Goal: Transaction & Acquisition: Purchase product/service

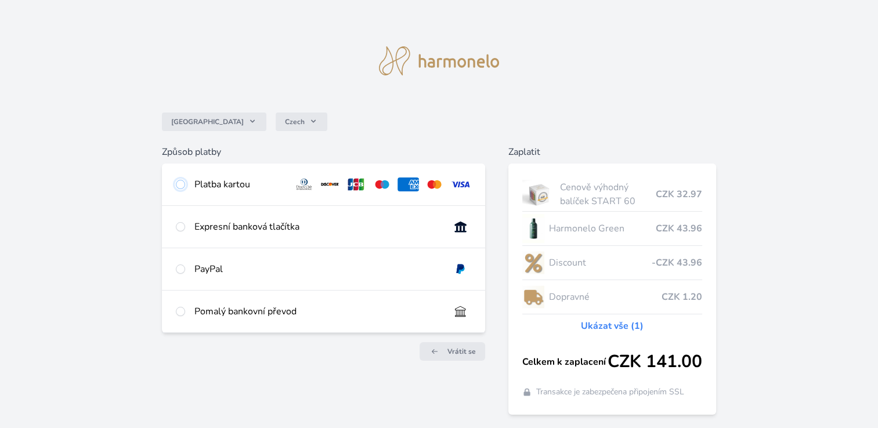
click at [182, 185] on input "radio" at bounding box center [180, 184] width 9 height 9
radio input "true"
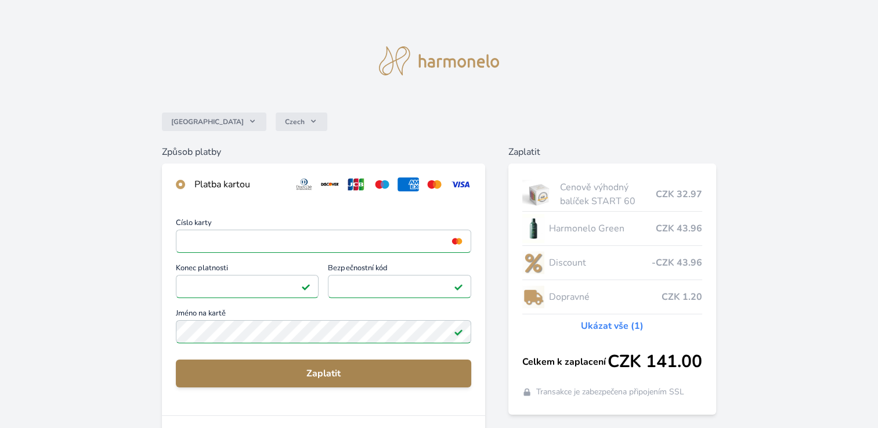
click at [345, 371] on span "Zaplatit" at bounding box center [323, 374] width 277 height 14
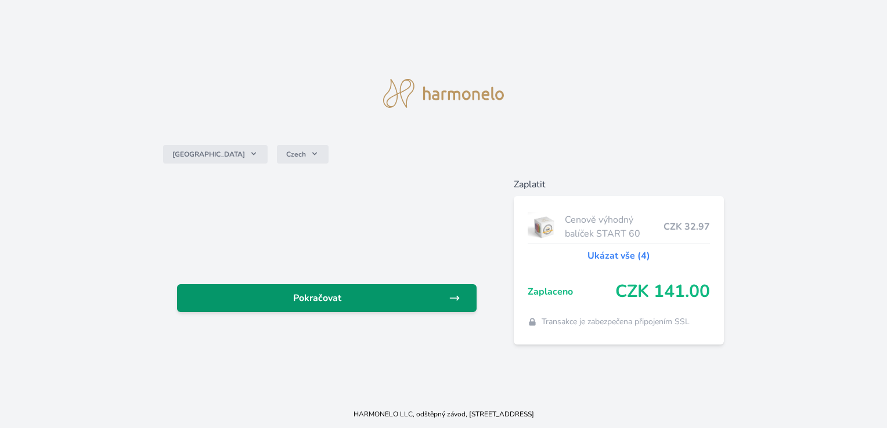
click at [372, 301] on span "Pokračovat" at bounding box center [317, 298] width 262 height 14
